Goal: Transaction & Acquisition: Purchase product/service

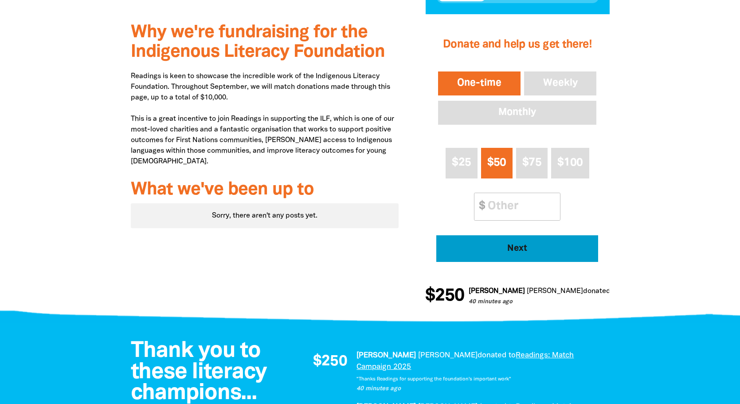
scroll to position [306, 0]
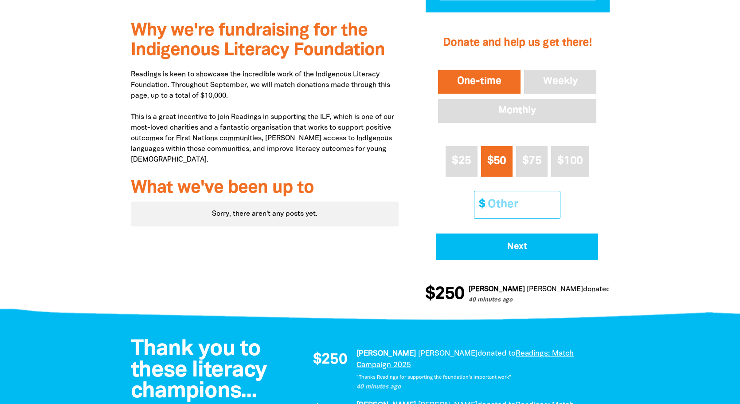
click at [518, 208] on input "Other Amount" at bounding box center [521, 204] width 79 height 27
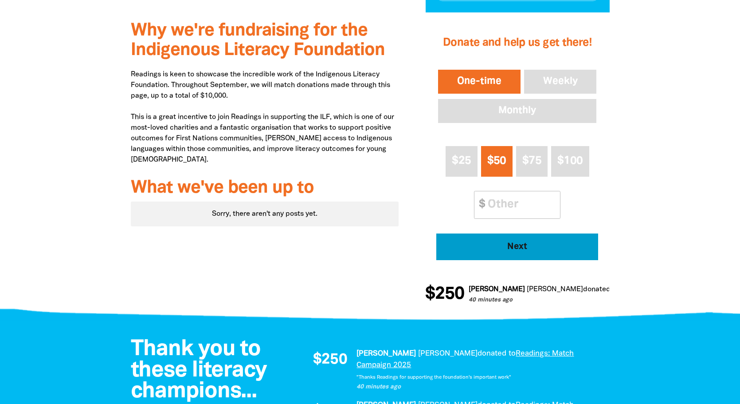
click at [528, 248] on span "Next" at bounding box center [518, 246] width 138 height 9
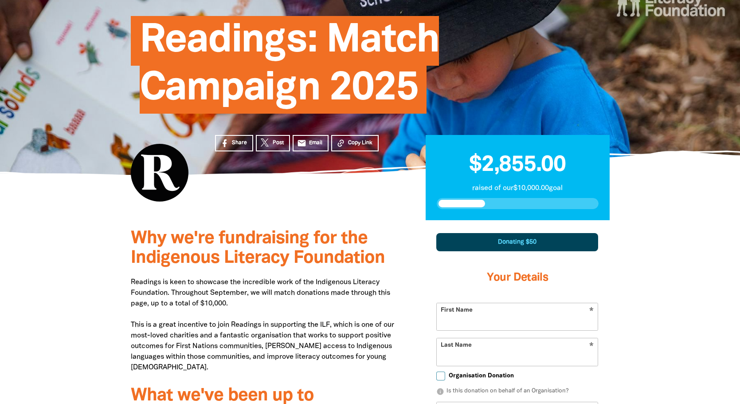
scroll to position [0, 0]
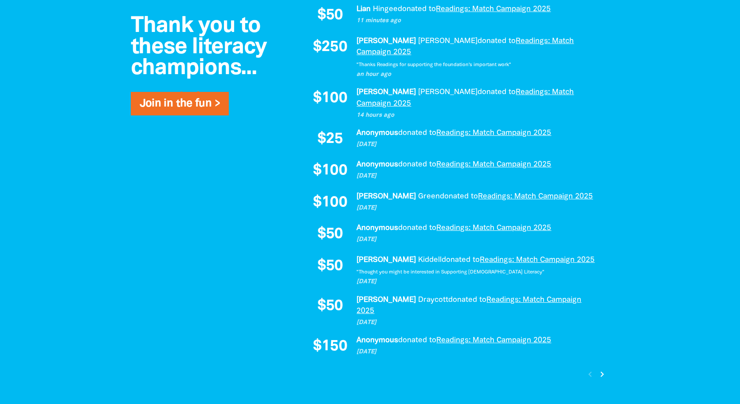
scroll to position [658, 0]
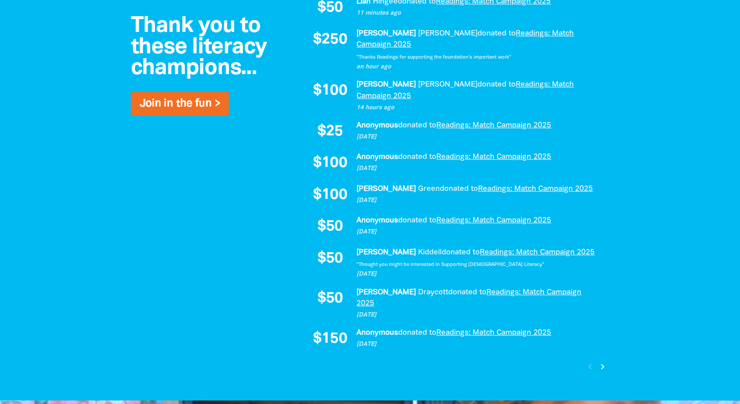
click at [606, 361] on icon "chevron_right" at bounding box center [602, 366] width 11 height 11
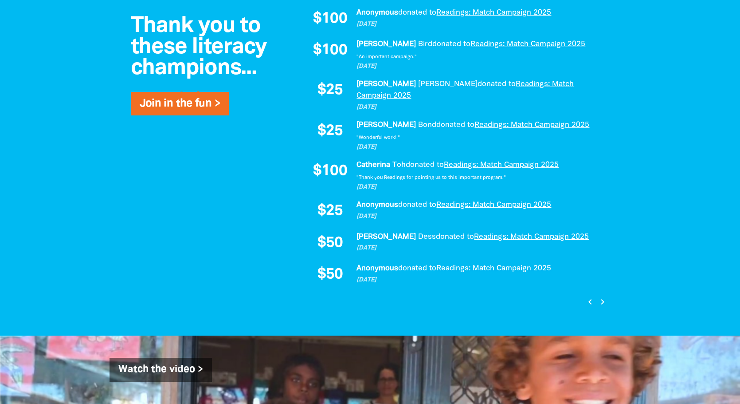
scroll to position [711, 0]
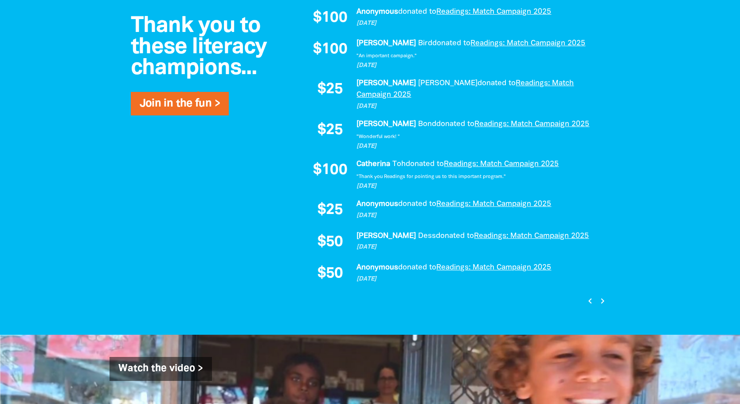
click at [601, 295] on icon "chevron_right" at bounding box center [602, 300] width 11 height 11
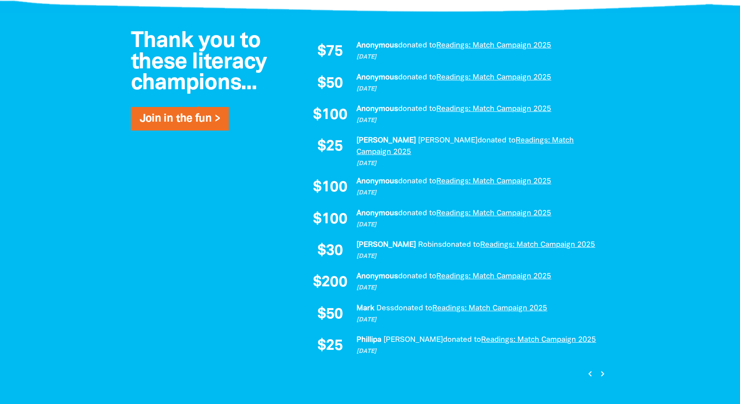
scroll to position [613, 0]
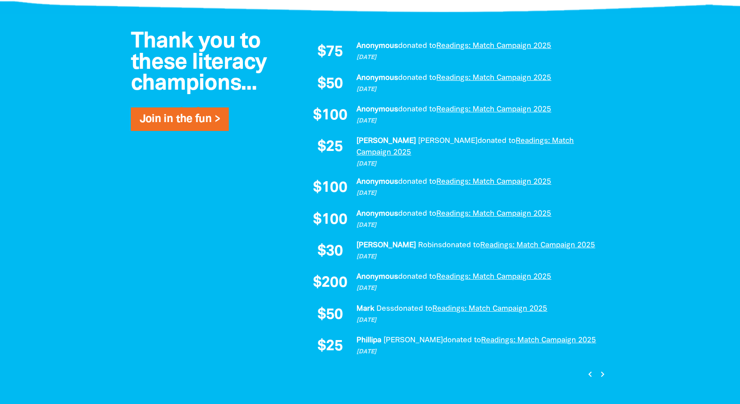
click at [603, 369] on icon "chevron_right" at bounding box center [602, 374] width 11 height 11
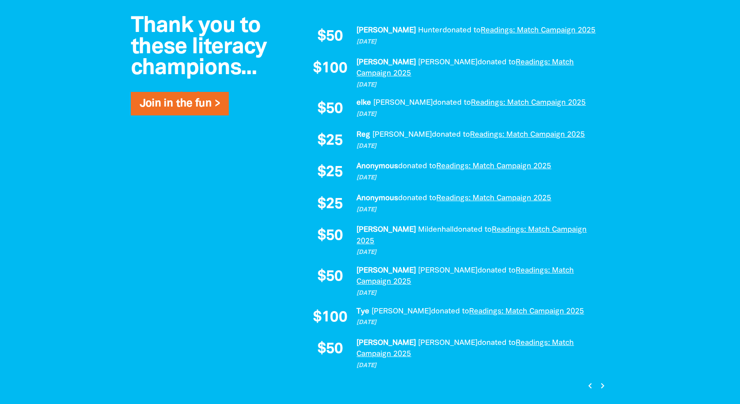
scroll to position [629, 0]
click at [603, 380] on icon "chevron_right" at bounding box center [602, 385] width 11 height 11
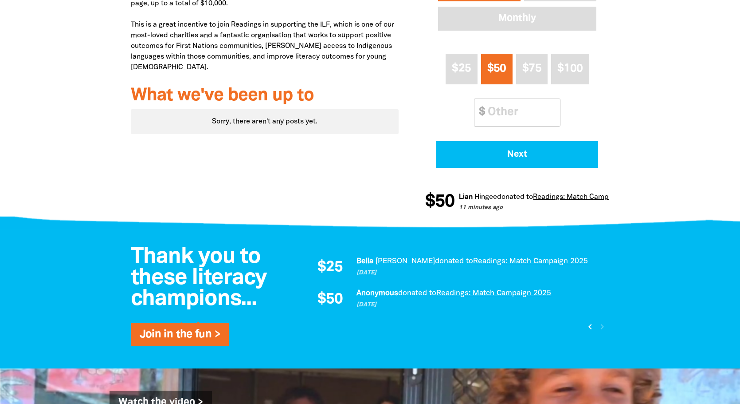
scroll to position [399, 0]
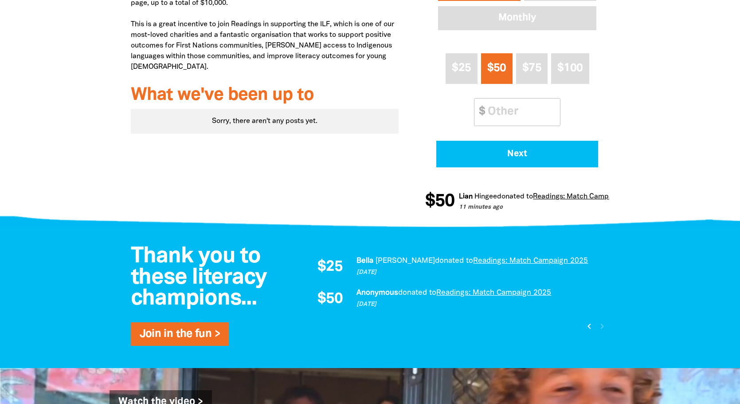
click at [587, 330] on icon "chevron_left" at bounding box center [589, 326] width 11 height 11
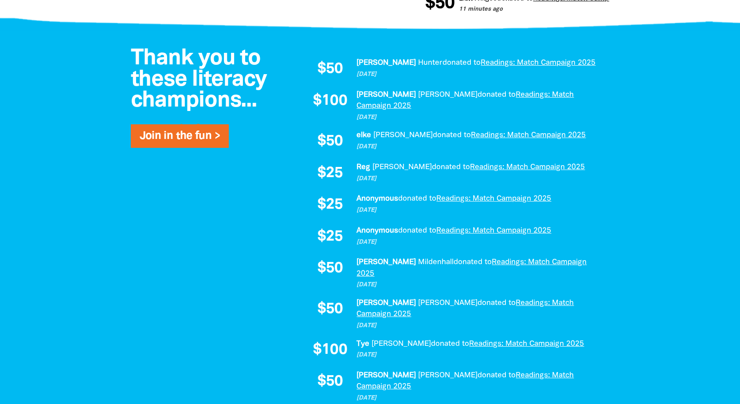
scroll to position [613, 0]
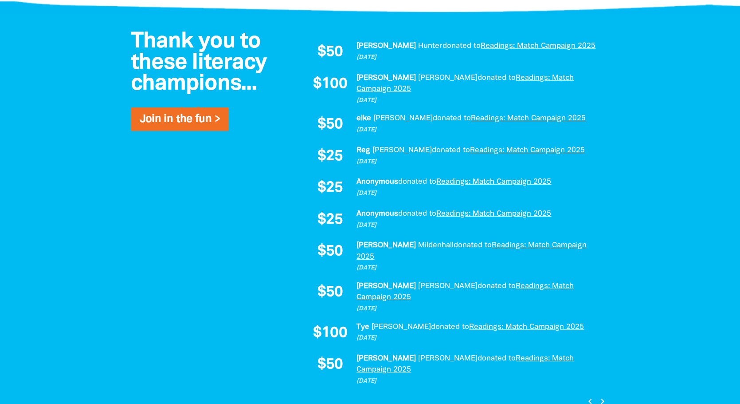
click at [603, 396] on icon "chevron_right" at bounding box center [602, 401] width 11 height 11
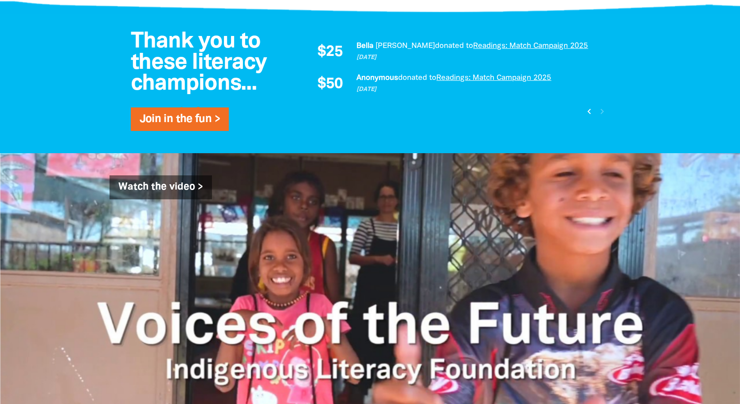
click at [589, 110] on icon "chevron_left" at bounding box center [589, 111] width 11 height 11
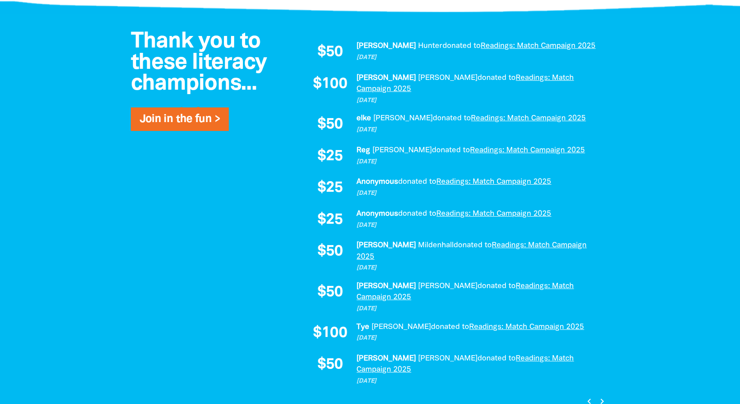
click at [591, 396] on icon "chevron_left" at bounding box center [589, 401] width 11 height 11
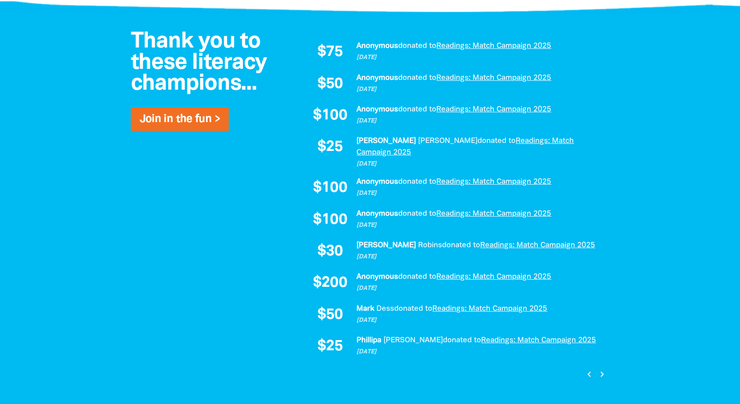
click at [591, 369] on icon "chevron_left" at bounding box center [589, 374] width 11 height 11
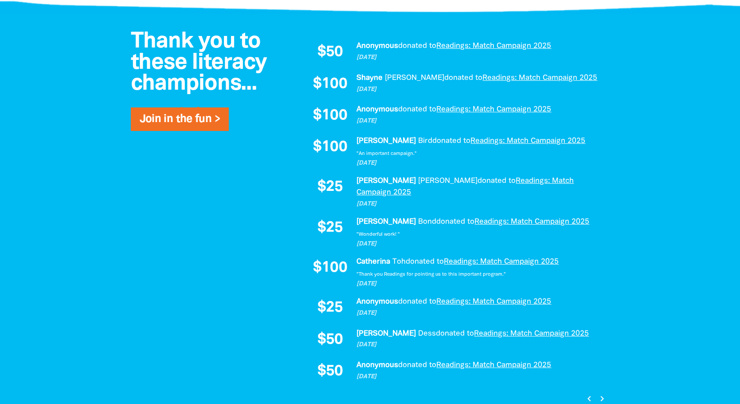
click at [591, 372] on p "8 days ago" at bounding box center [479, 376] width 244 height 9
click at [589, 393] on icon "chevron_left" at bounding box center [589, 398] width 11 height 11
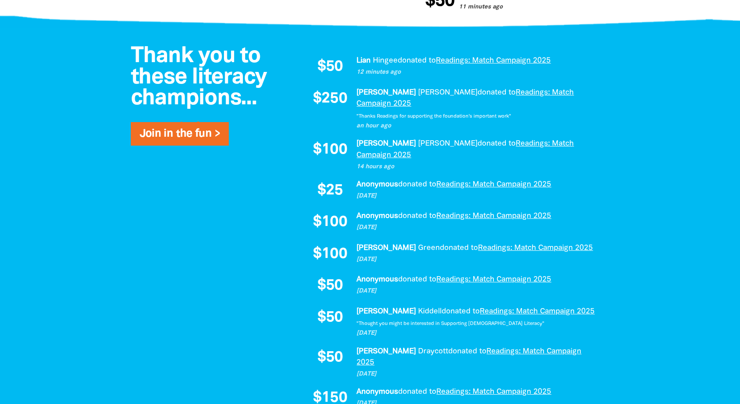
scroll to position [556, 0]
